Goal: Use online tool/utility: Utilize a website feature to perform a specific function

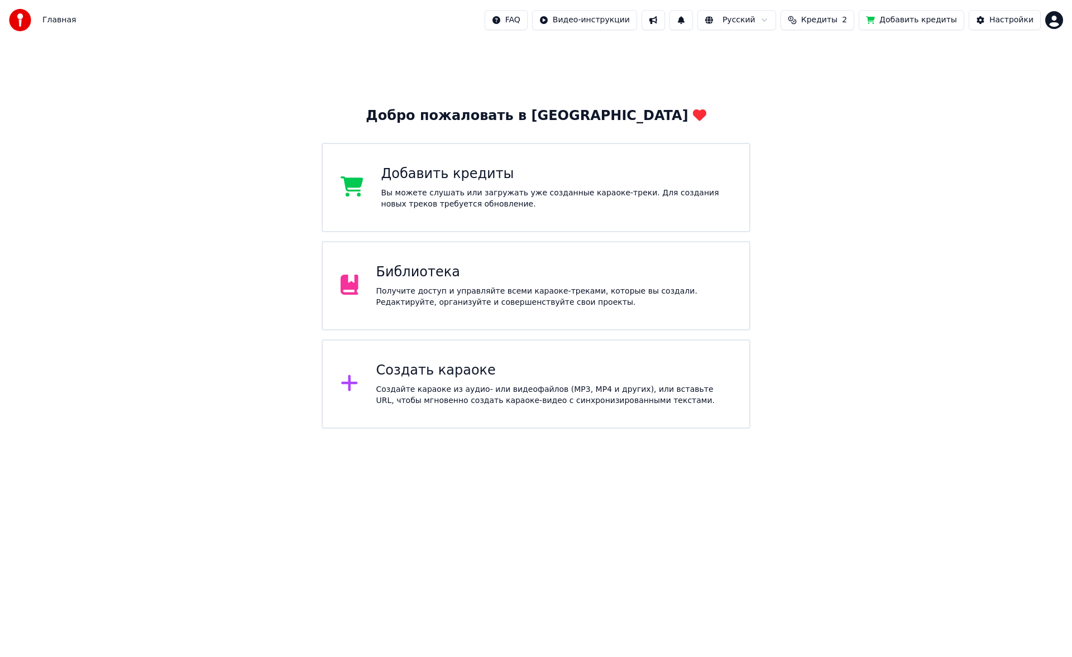
click at [207, 339] on div "Добро пожаловать в Youka Добавить кредиты Вы можете слушать или загружать уже с…" at bounding box center [536, 234] width 1072 height 389
click at [418, 298] on div "Получите доступ и управляйте всеми караоке-треками, которые вы создали. Редакти…" at bounding box center [554, 297] width 356 height 22
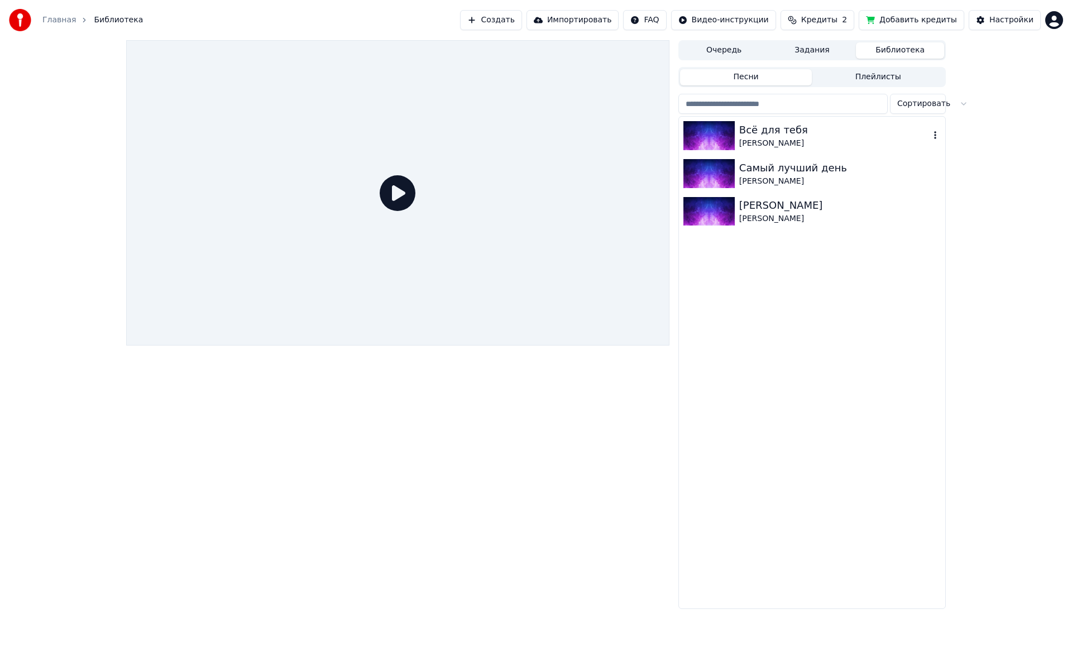
click at [697, 135] on img at bounding box center [708, 135] width 51 height 29
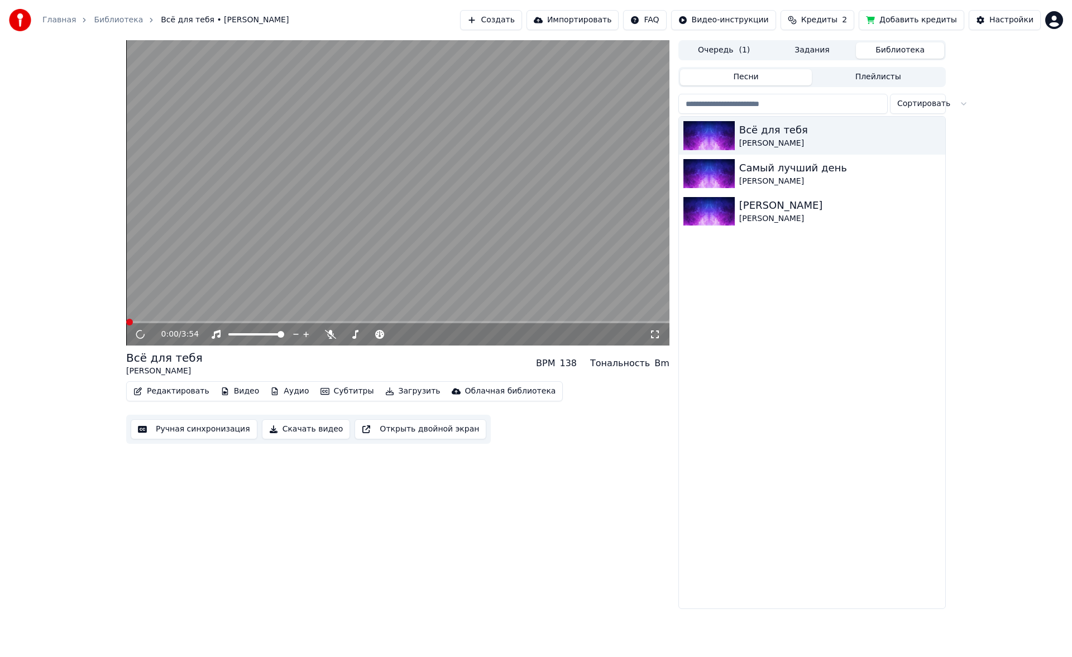
click at [657, 335] on icon at bounding box center [654, 334] width 11 height 9
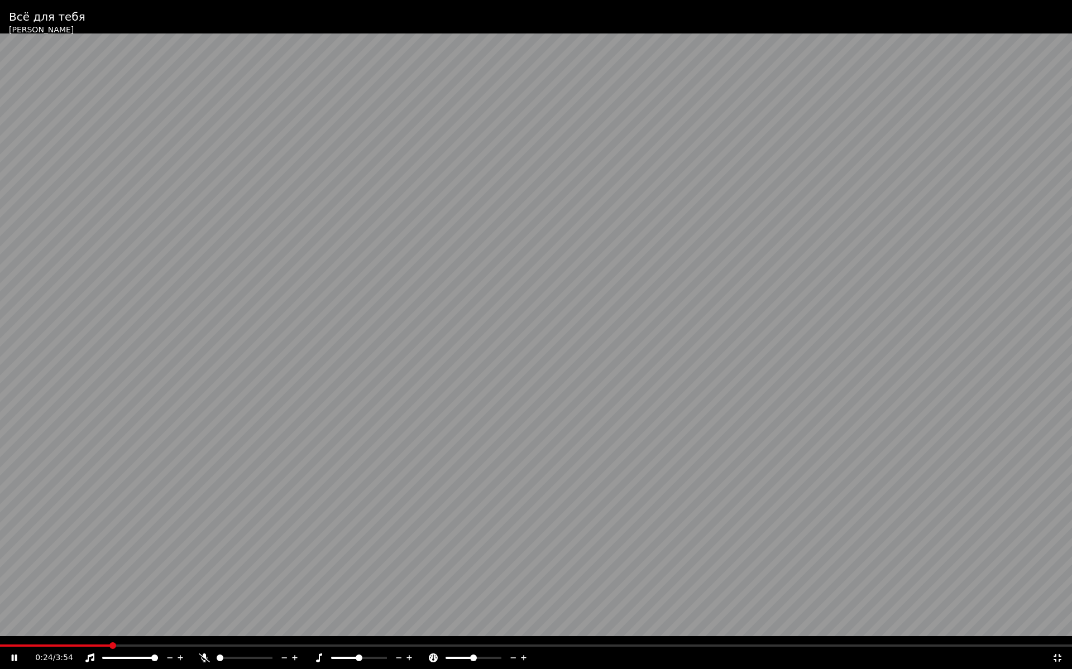
click at [784, 530] on video at bounding box center [536, 334] width 1072 height 669
click at [784, 530] on video at bounding box center [536, 335] width 1072 height 670
click at [255, 657] on span at bounding box center [245, 659] width 56 height 2
click at [264, 657] on div at bounding box center [255, 658] width 90 height 11
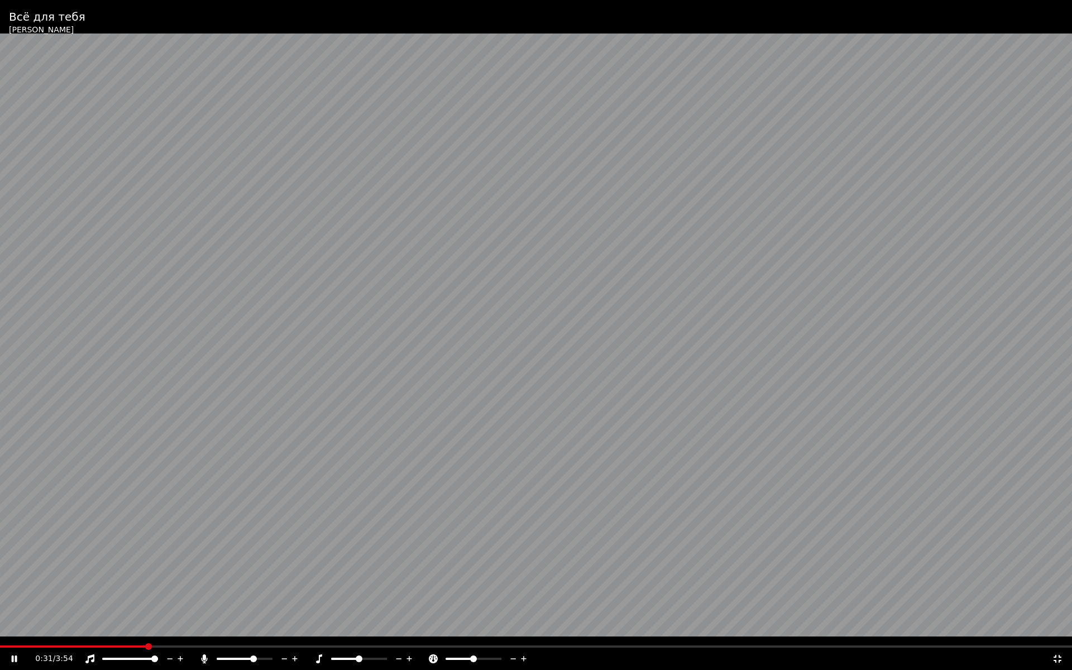
click at [265, 657] on div at bounding box center [255, 658] width 90 height 11
click at [331, 657] on span at bounding box center [334, 658] width 7 height 7
click at [358, 657] on span at bounding box center [359, 659] width 56 height 2
click at [445, 657] on span at bounding box center [448, 658] width 7 height 7
click at [501, 655] on span at bounding box center [498, 658] width 7 height 7
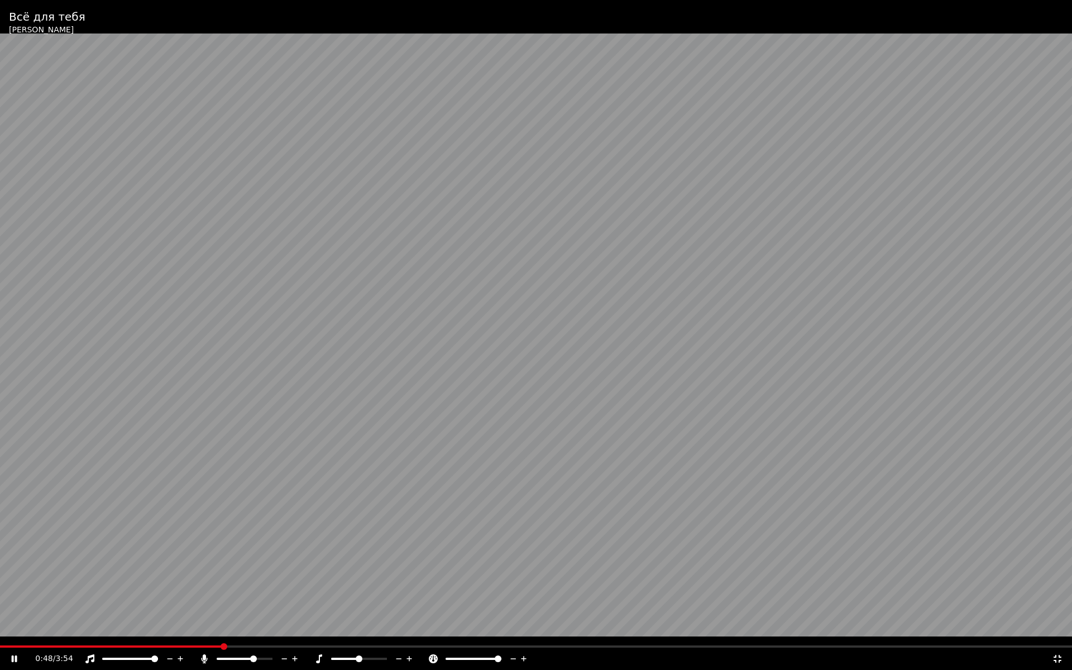
click at [471, 657] on div at bounding box center [484, 658] width 90 height 11
click at [471, 657] on span at bounding box center [473, 659] width 56 height 2
click at [361, 657] on span at bounding box center [359, 658] width 7 height 7
click at [1060, 657] on icon at bounding box center [1057, 659] width 8 height 8
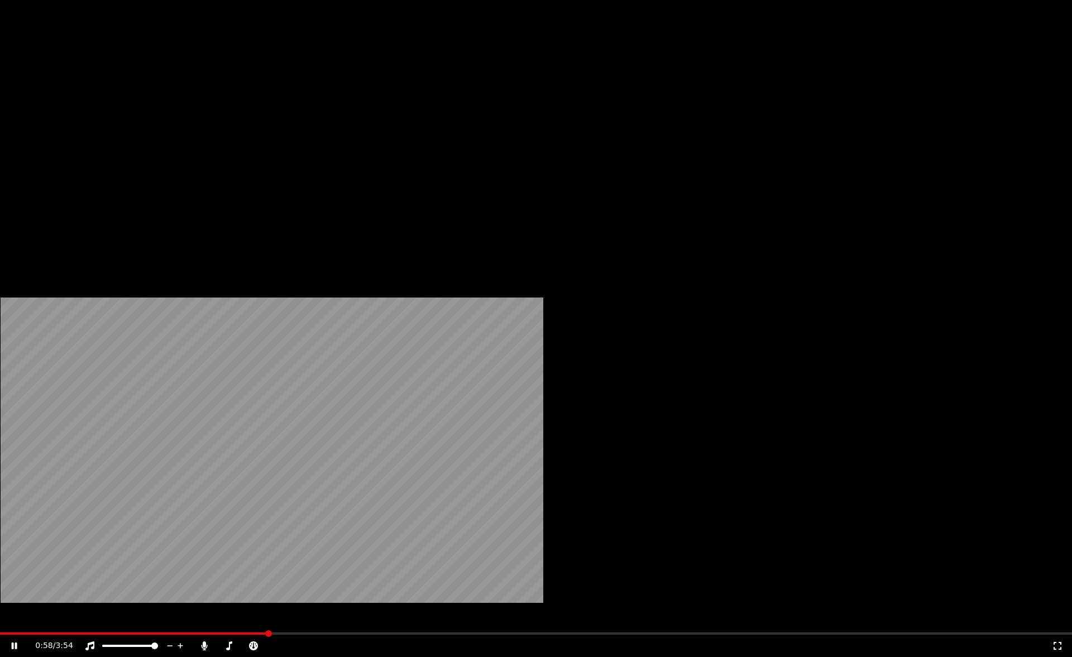
click at [168, 94] on button "Редактировать" at bounding box center [171, 86] width 85 height 16
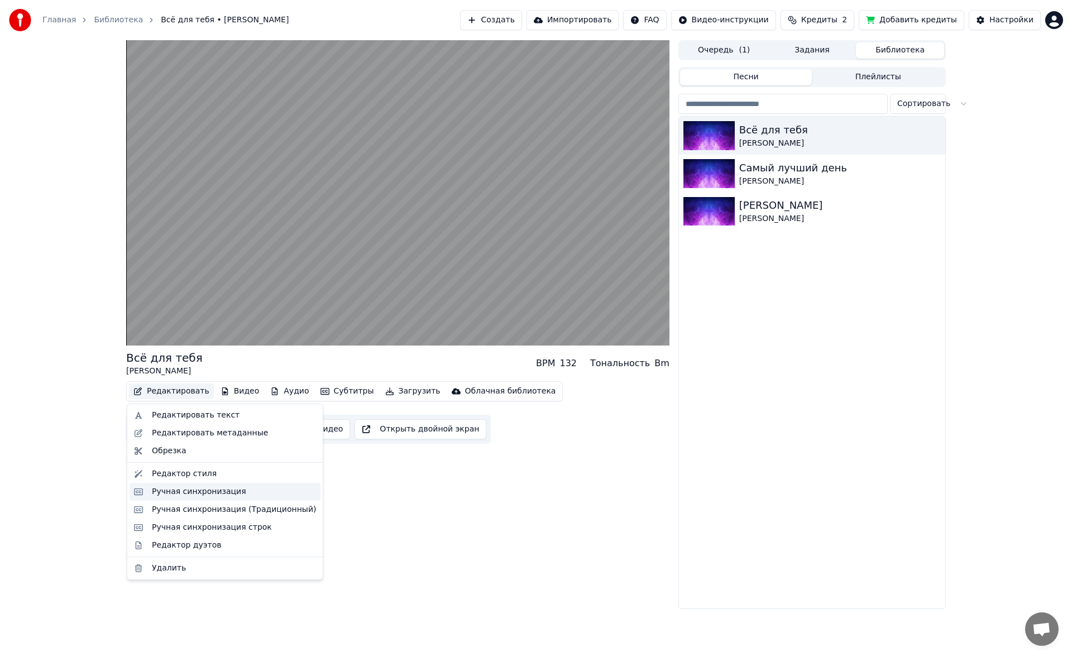
click at [186, 491] on div "Ручная синхронизация" at bounding box center [199, 491] width 94 height 11
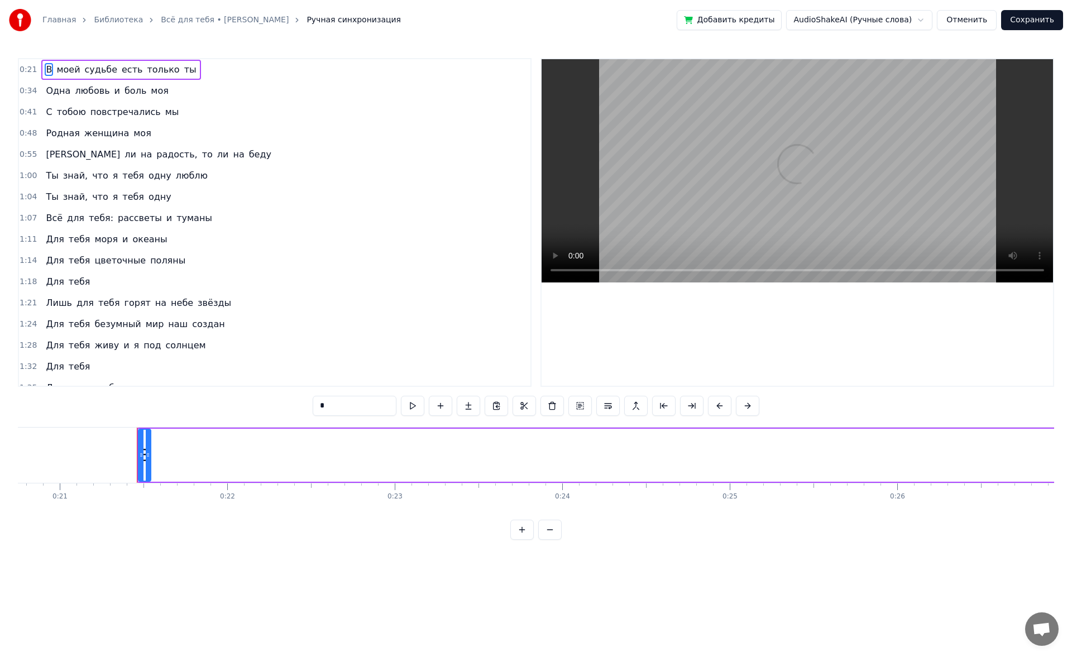
scroll to position [0, 3538]
click at [148, 202] on span "одну" at bounding box center [159, 196] width 25 height 13
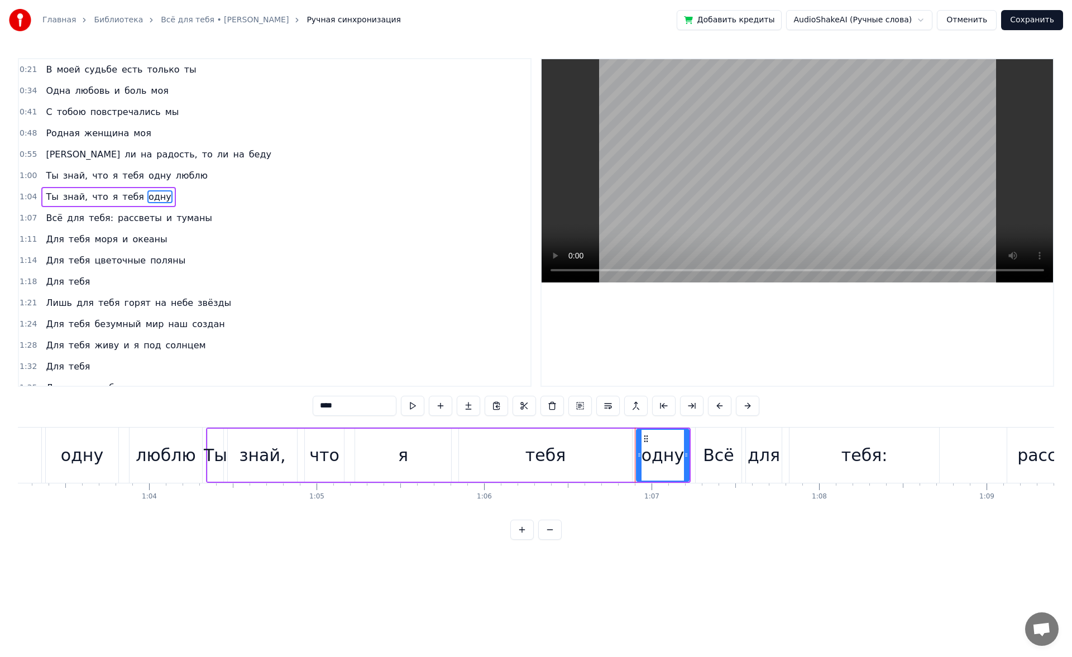
scroll to position [0, 11149]
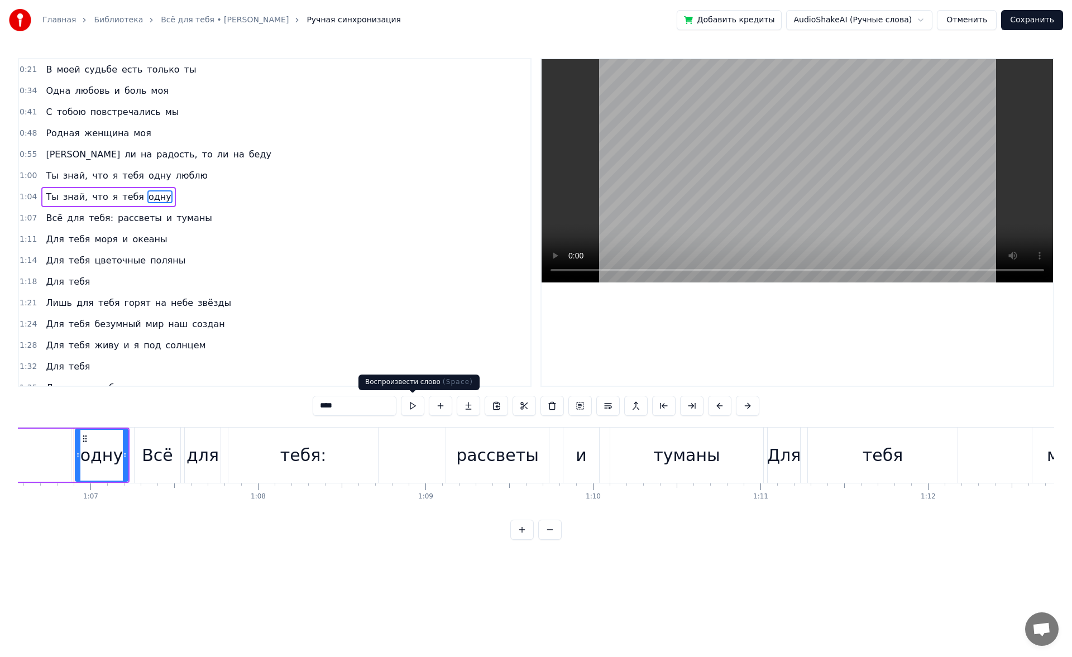
click at [418, 408] on button at bounding box center [412, 406] width 23 height 20
click at [291, 449] on div "тебя:" at bounding box center [303, 455] width 46 height 25
type input "*****"
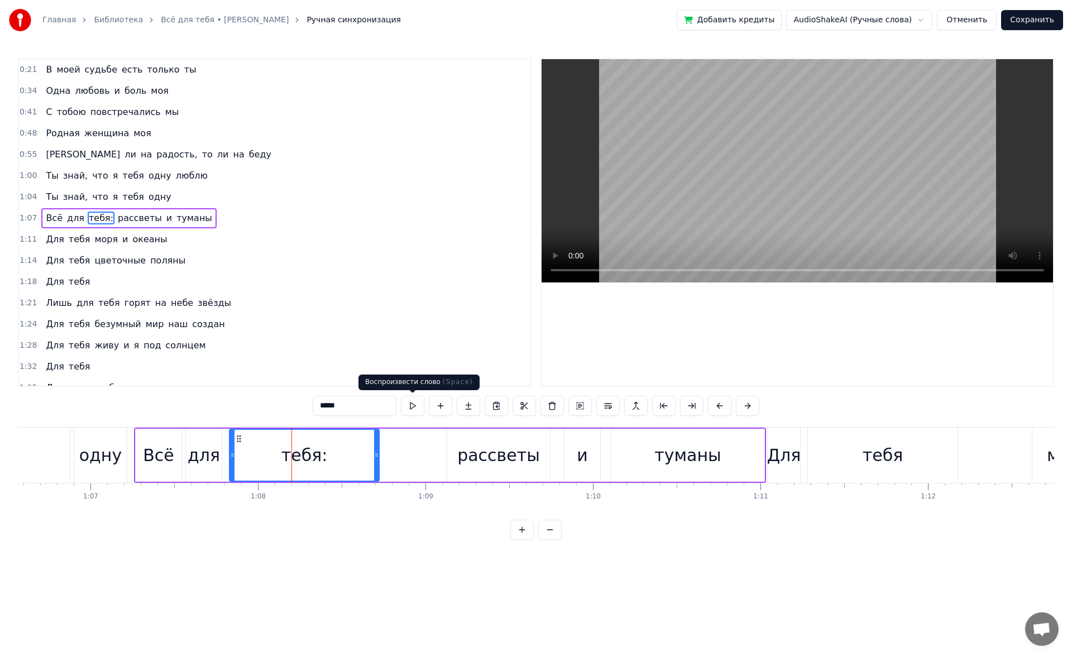
click at [402, 408] on button at bounding box center [412, 406] width 23 height 20
click at [194, 418] on div "0:21 В моей судьбе есть только ты 0:34 Одна любовь и боль моя 0:41 С тобою повс…" at bounding box center [536, 299] width 1036 height 482
click at [189, 401] on div "0:21 В моей судьбе есть только ты 0:34 Одна любовь и боль моя 0:41 С тобою повс…" at bounding box center [536, 299] width 1036 height 482
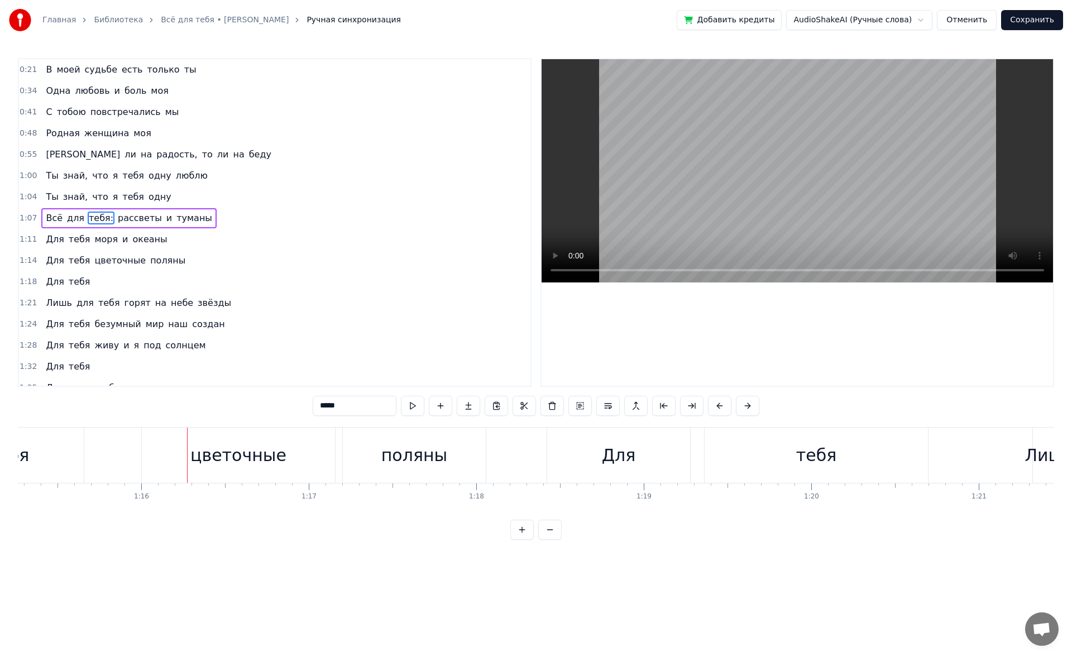
scroll to position [0, 12644]
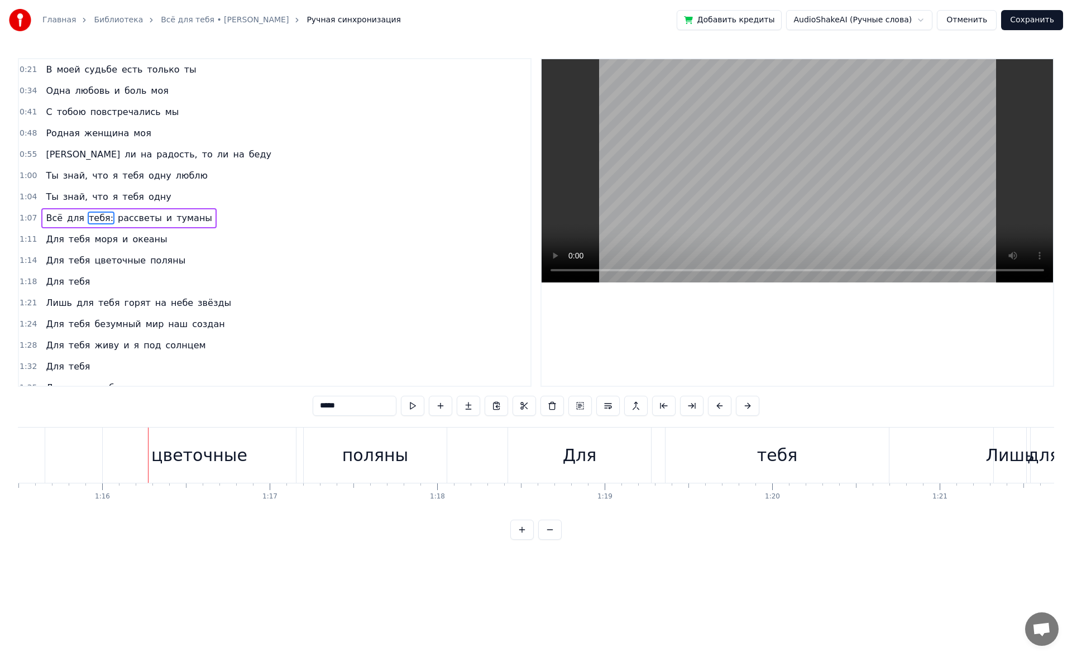
click at [175, 218] on span "туманы" at bounding box center [194, 218] width 38 height 13
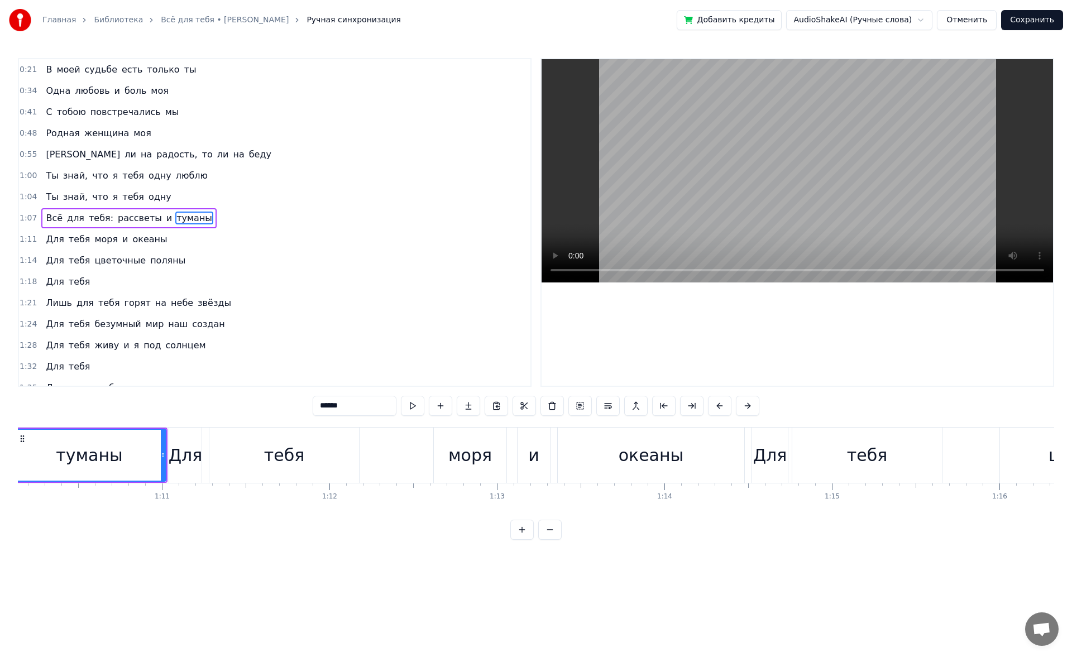
scroll to position [0, 11685]
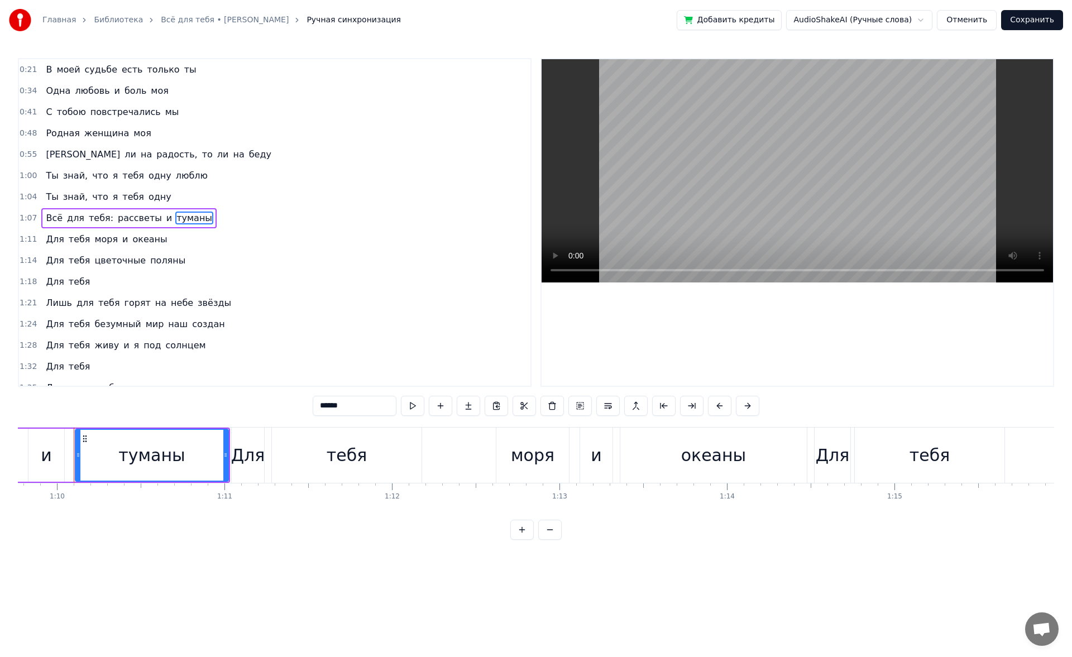
drag, startPoint x: 355, startPoint y: 402, endPoint x: 302, endPoint y: 391, distance: 54.2
click at [302, 391] on div "0:21 В моей судьбе есть только ты 0:34 Одна любовь и боль моя 0:41 С тобою повс…" at bounding box center [536, 299] width 1036 height 482
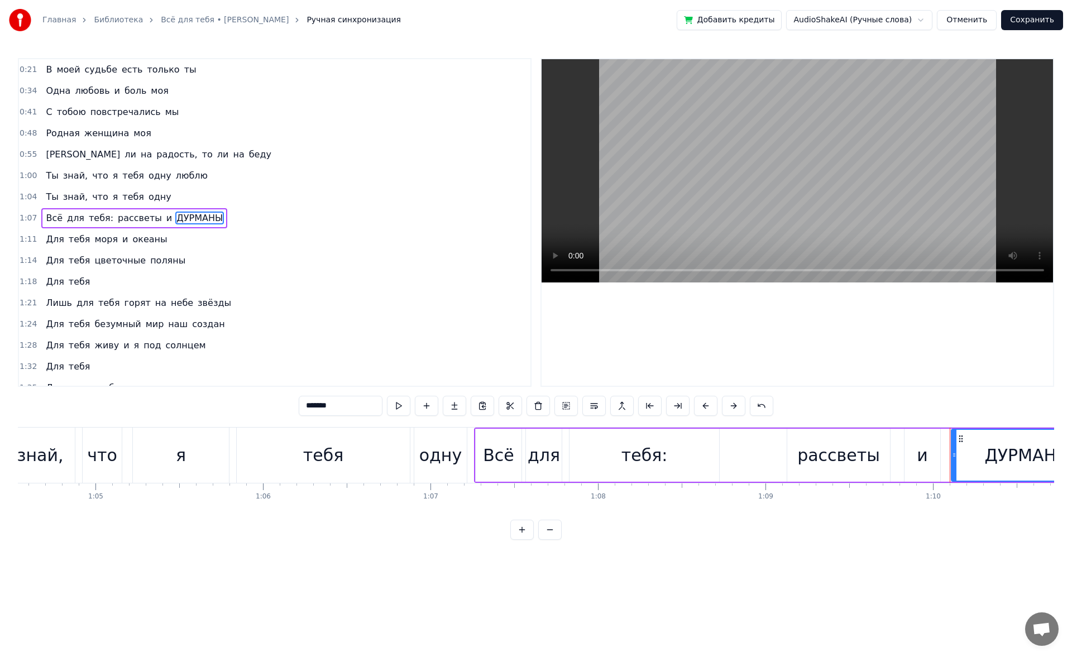
scroll to position [0, 10830]
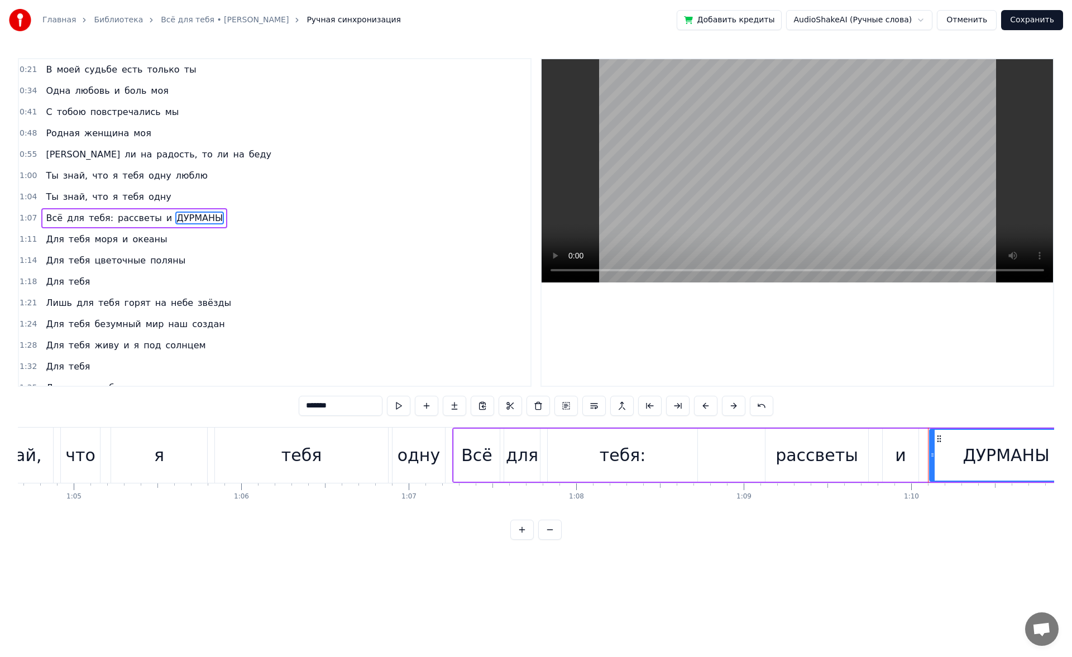
type input "*******"
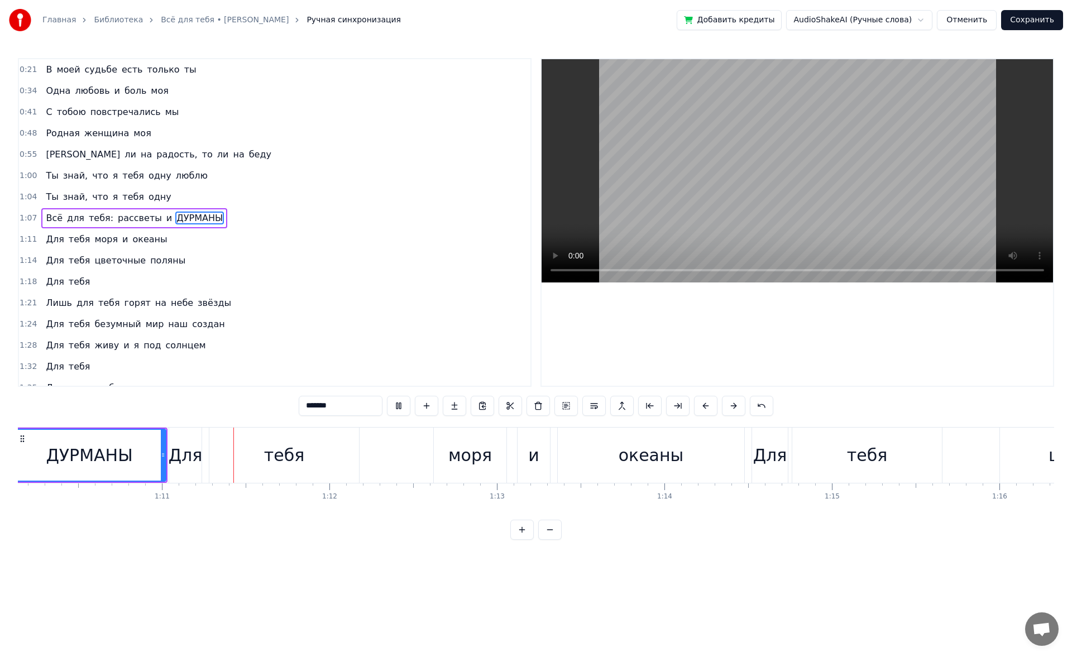
scroll to position [0, 11787]
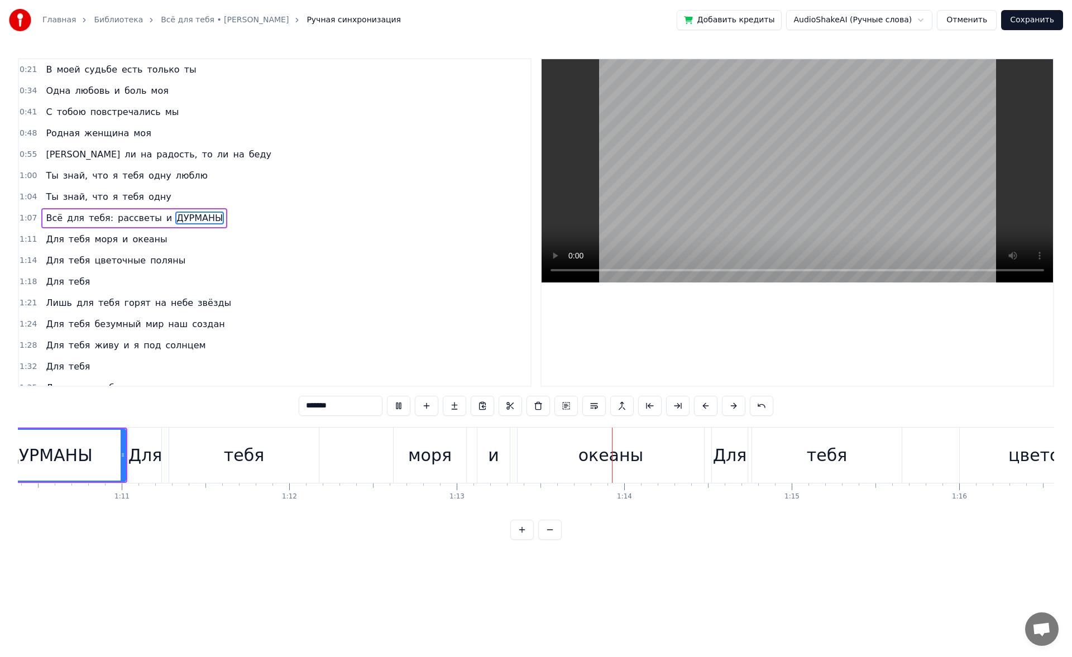
click at [978, 29] on button "Отменить" at bounding box center [967, 20] width 60 height 20
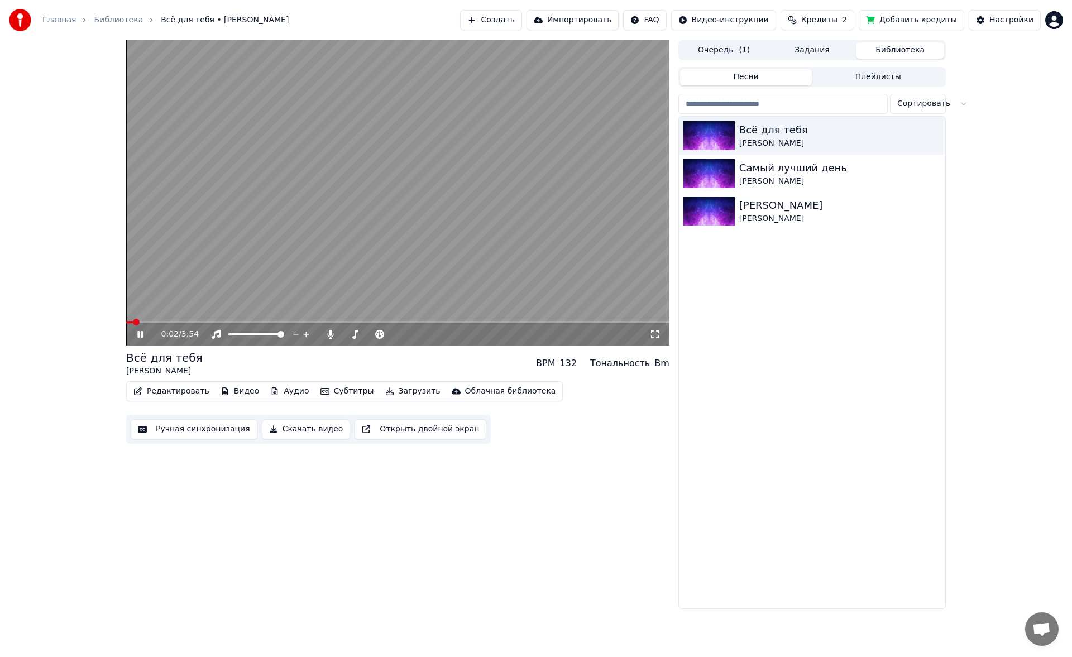
click at [139, 337] on icon at bounding box center [140, 334] width 6 height 7
click at [140, 332] on icon at bounding box center [140, 334] width 7 height 8
click at [141, 332] on icon at bounding box center [148, 334] width 26 height 9
